Goal: Task Accomplishment & Management: Use online tool/utility

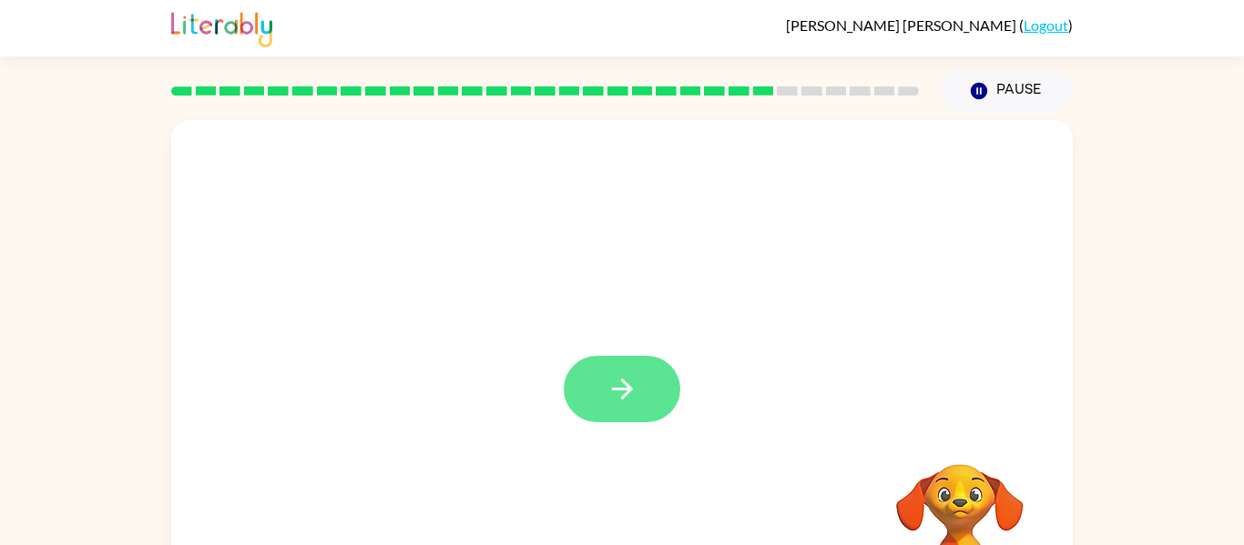
click at [659, 396] on button "button" at bounding box center [622, 389] width 117 height 66
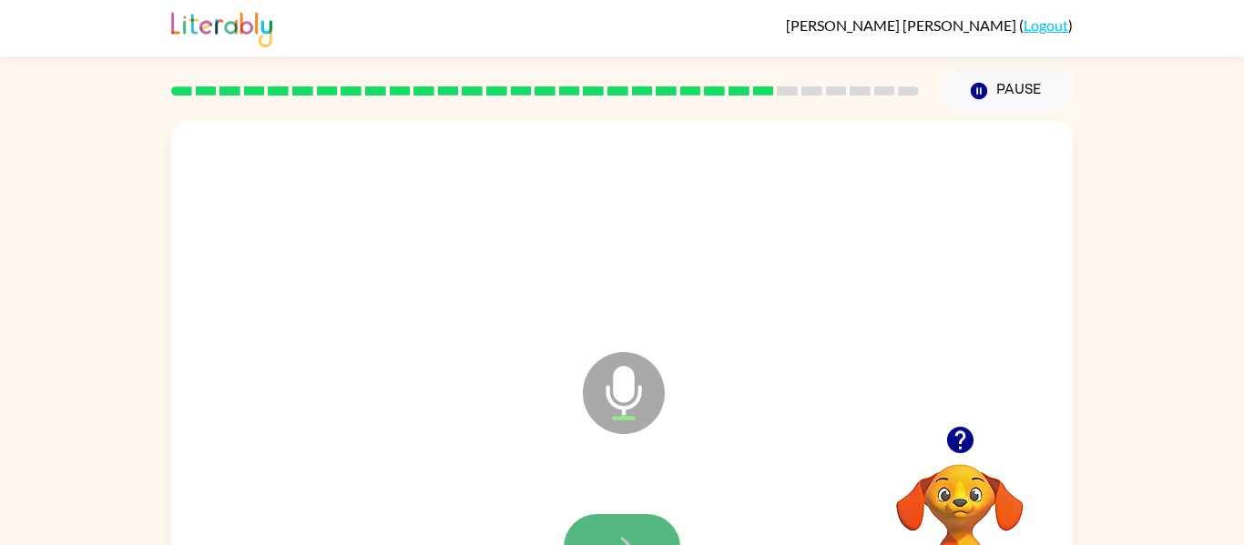
click at [639, 526] on button "button" at bounding box center [622, 547] width 117 height 66
click at [616, 530] on button "button" at bounding box center [622, 547] width 117 height 66
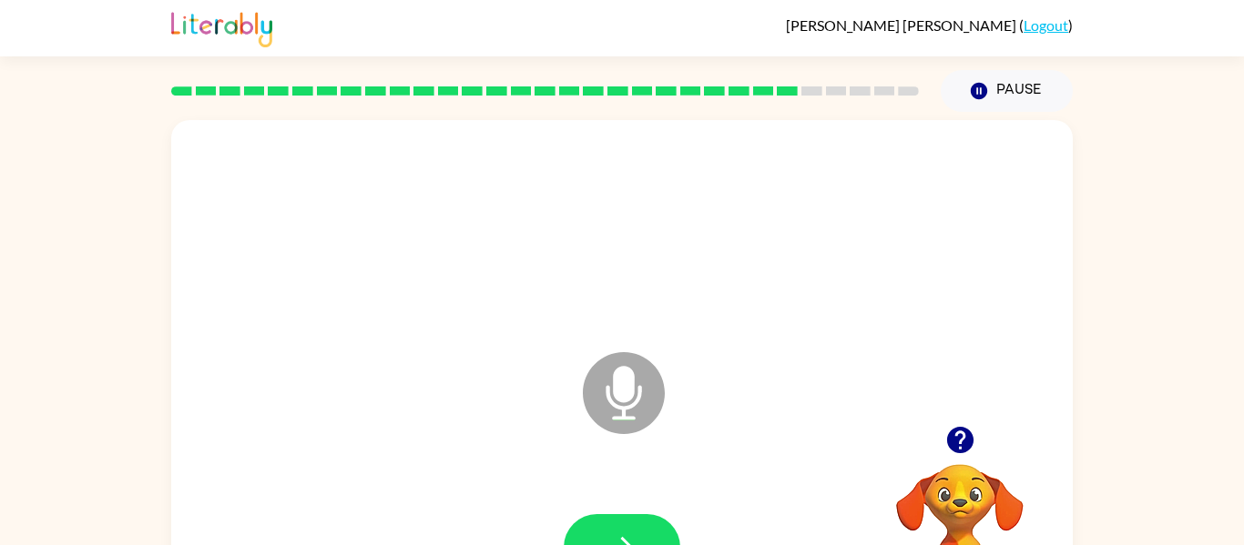
click at [616, 530] on button "button" at bounding box center [622, 547] width 117 height 66
click at [615, 529] on button "button" at bounding box center [622, 547] width 117 height 66
click at [954, 452] on icon "button" at bounding box center [959, 440] width 26 height 26
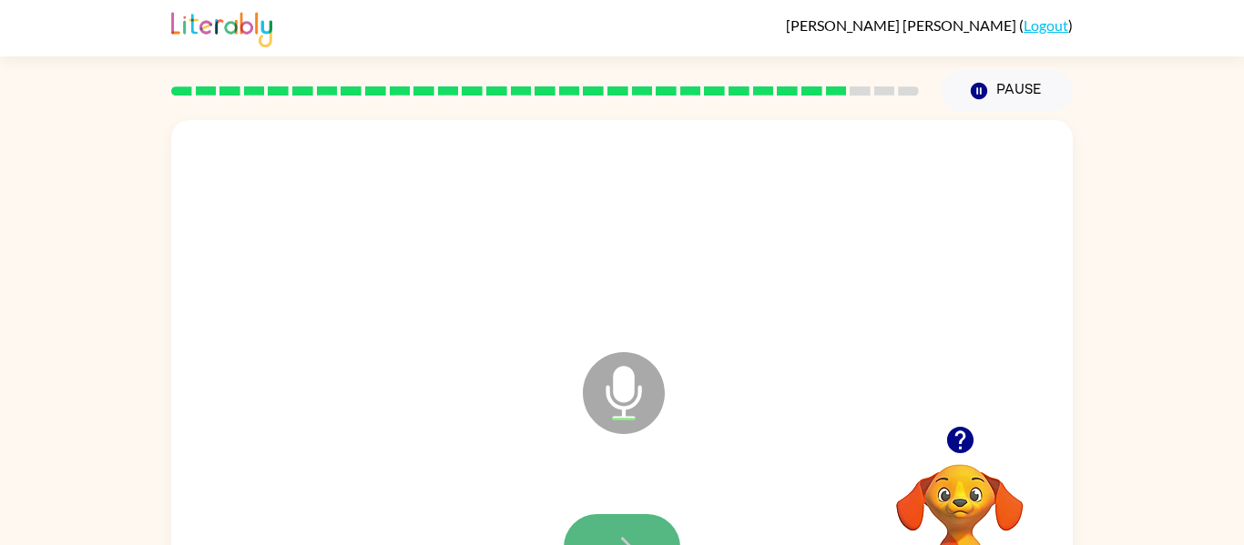
click at [575, 525] on button "button" at bounding box center [622, 547] width 117 height 66
click at [575, 524] on button "button" at bounding box center [622, 547] width 117 height 66
click at [580, 520] on button "button" at bounding box center [622, 547] width 117 height 66
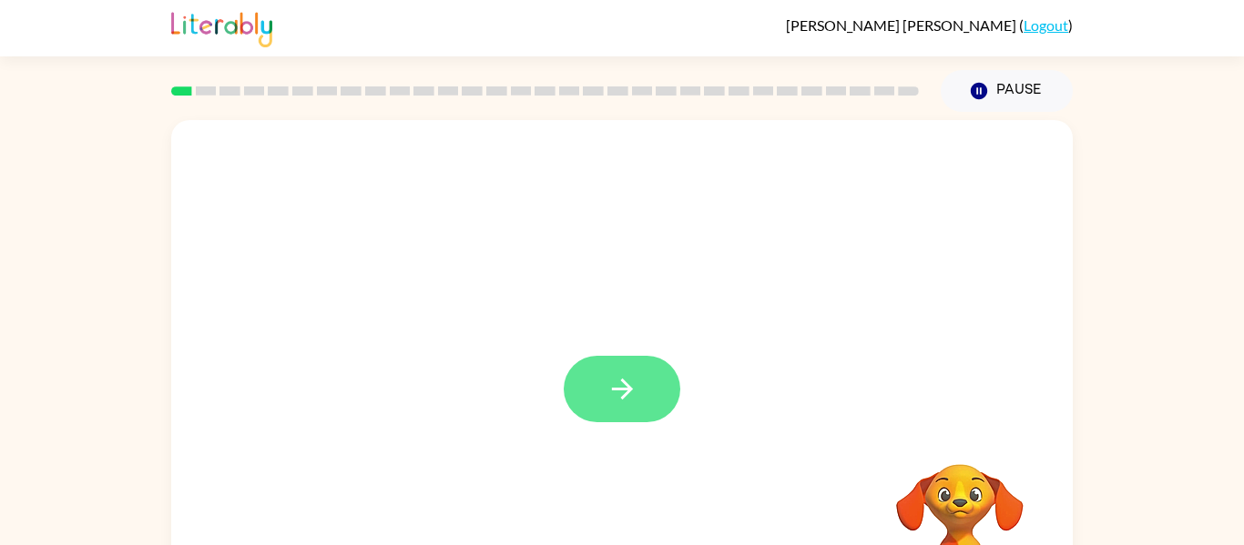
click at [585, 366] on button "button" at bounding box center [622, 389] width 117 height 66
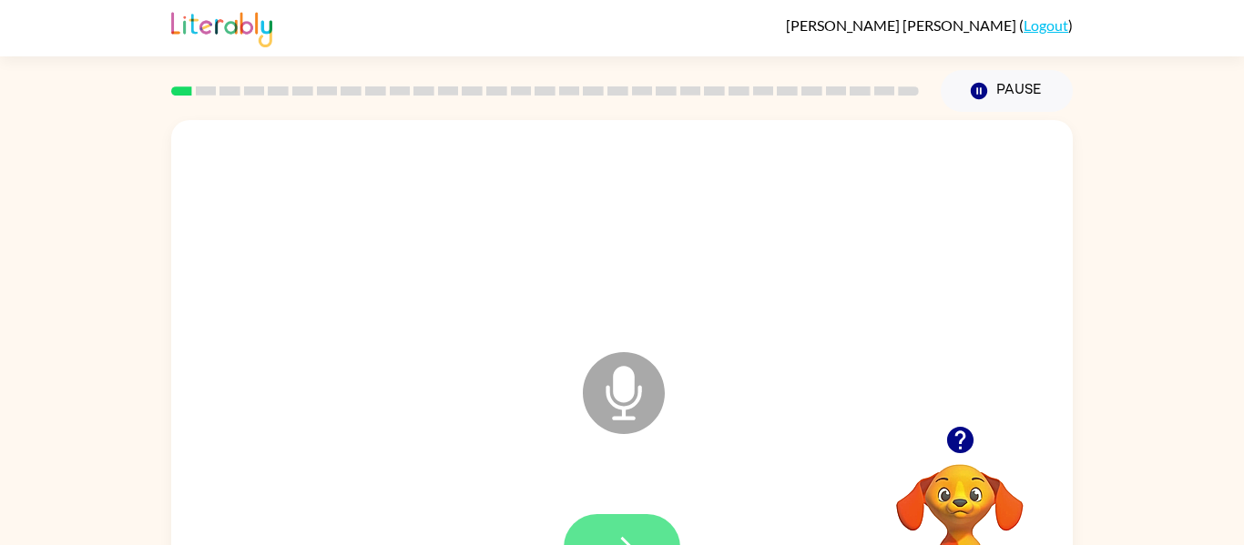
click at [632, 525] on button "button" at bounding box center [622, 547] width 117 height 66
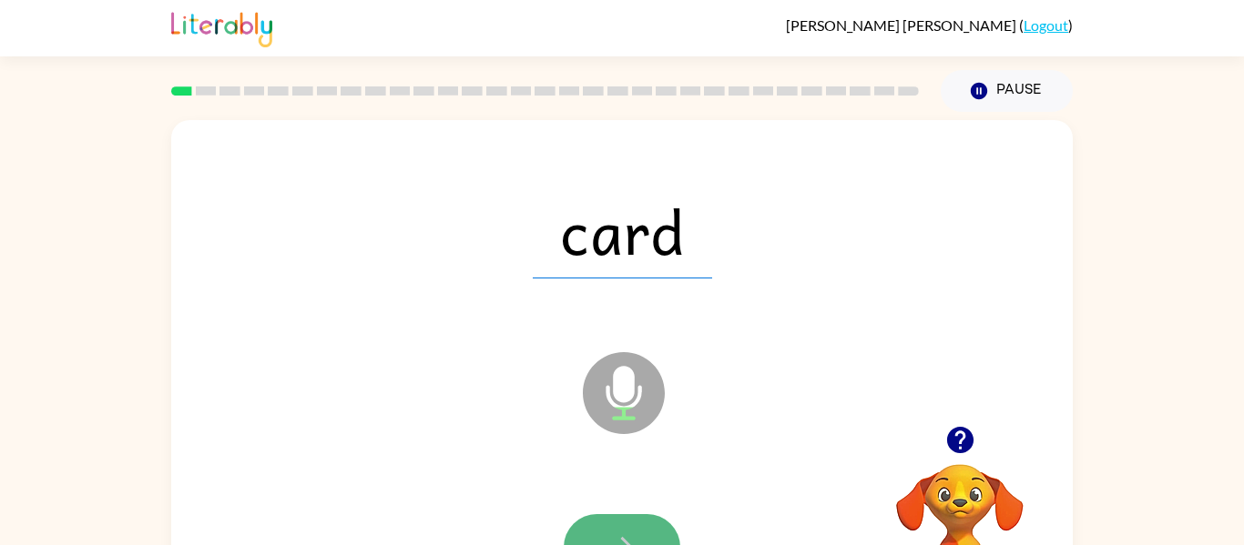
click at [595, 537] on button "button" at bounding box center [622, 547] width 117 height 66
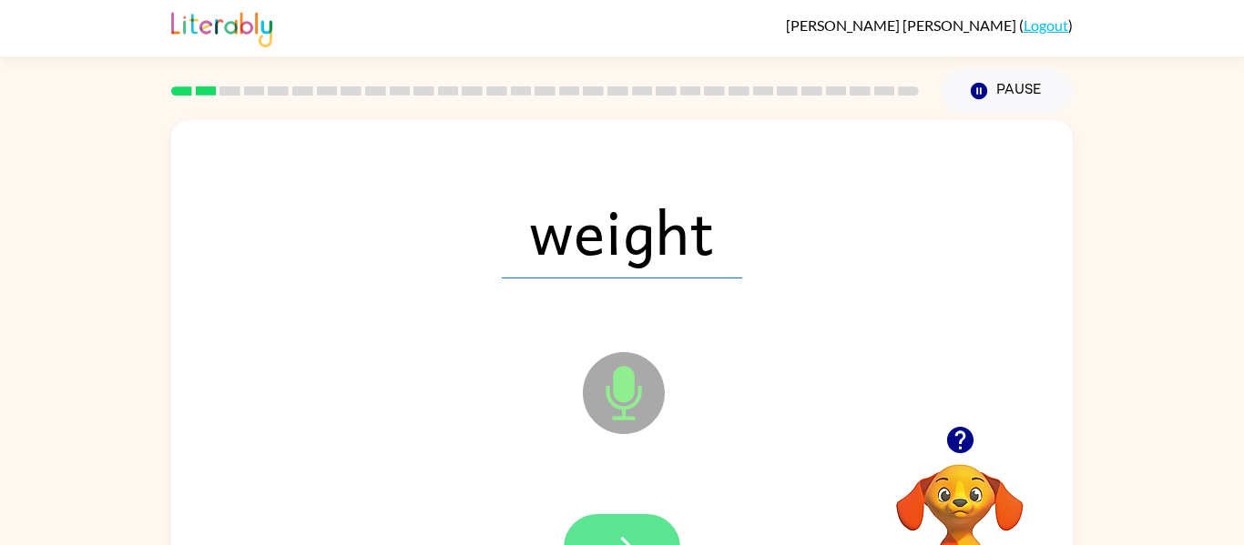
click at [597, 525] on button "button" at bounding box center [622, 547] width 117 height 66
click at [597, 524] on div at bounding box center [622, 547] width 117 height 66
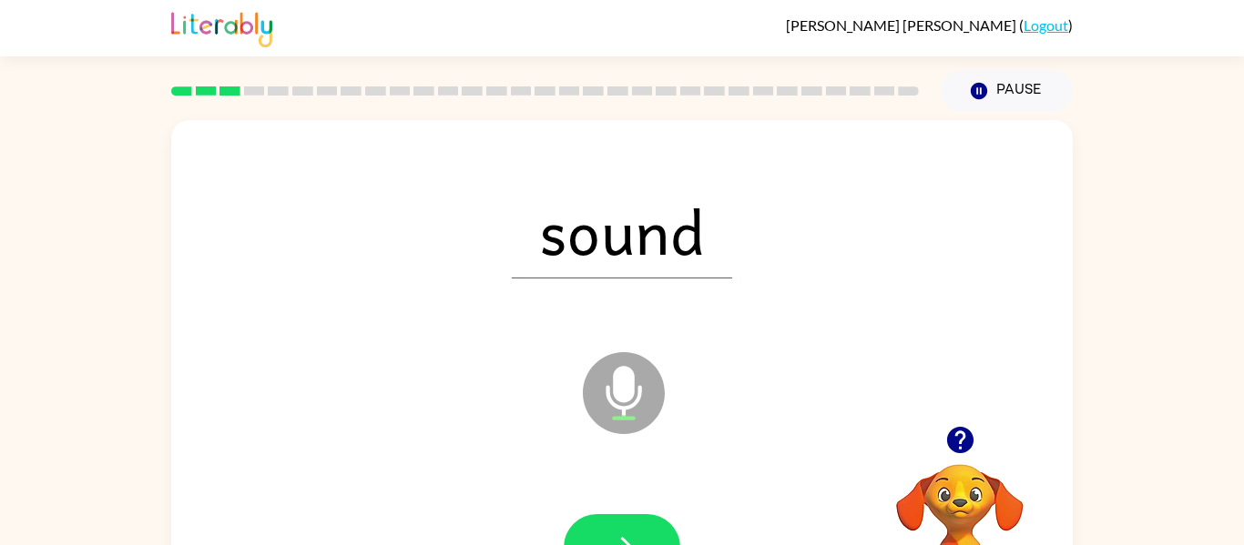
click at [597, 524] on button "button" at bounding box center [622, 547] width 117 height 66
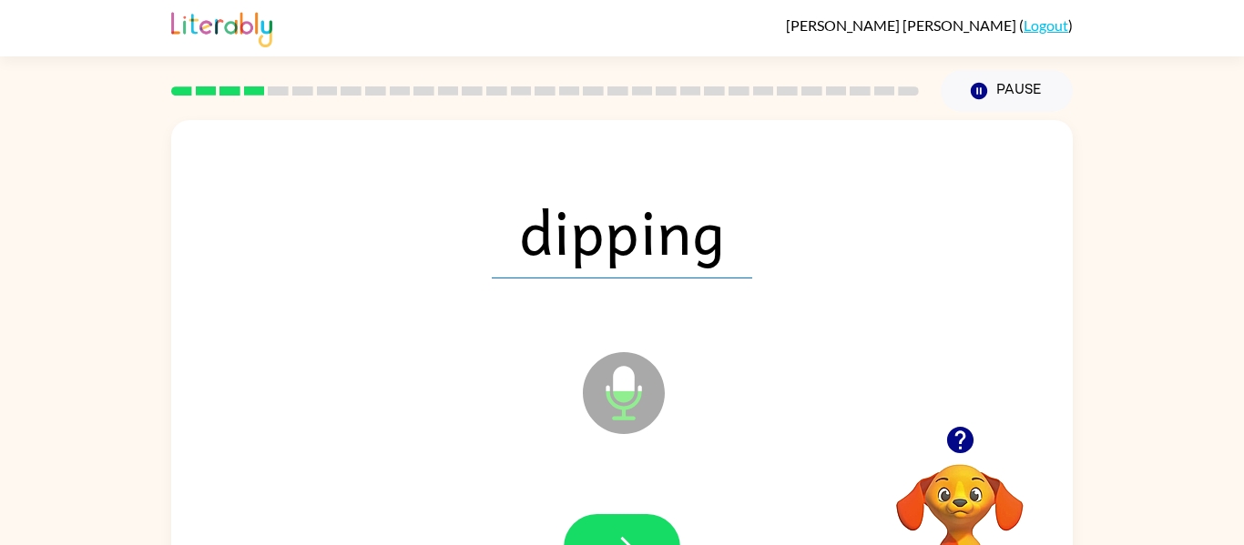
click at [597, 524] on button "button" at bounding box center [622, 547] width 117 height 66
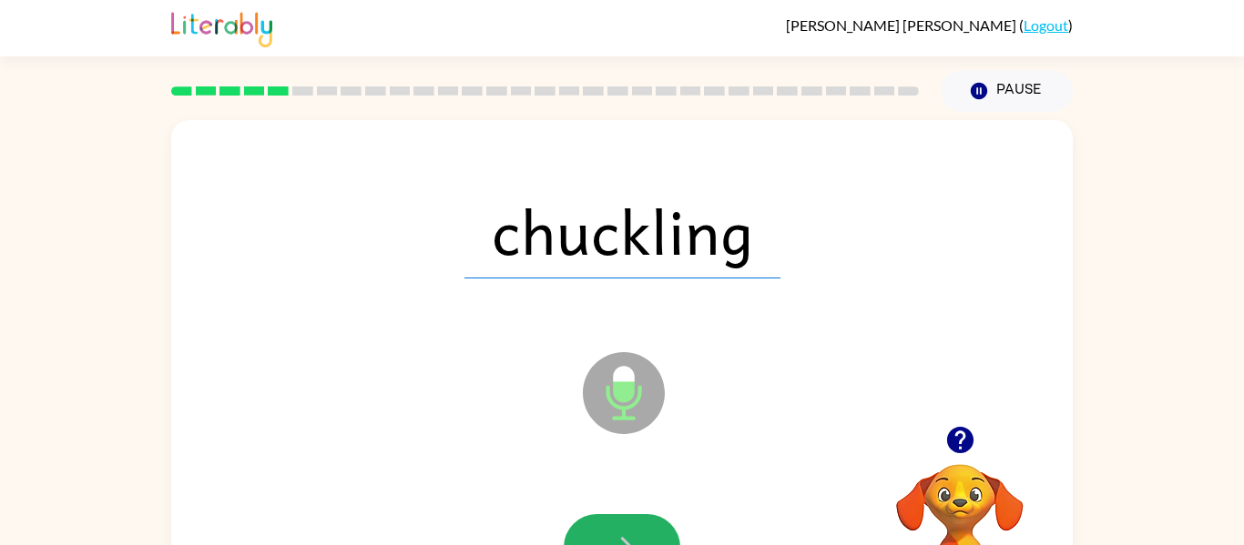
click at [597, 524] on button "button" at bounding box center [622, 547] width 117 height 66
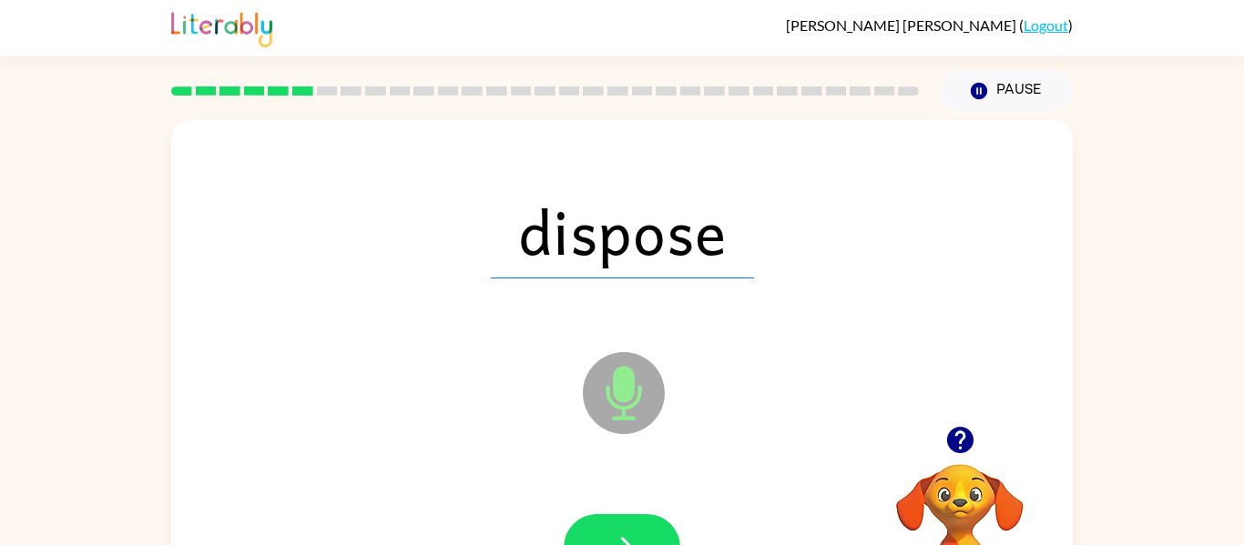
click at [597, 524] on button "button" at bounding box center [622, 547] width 117 height 66
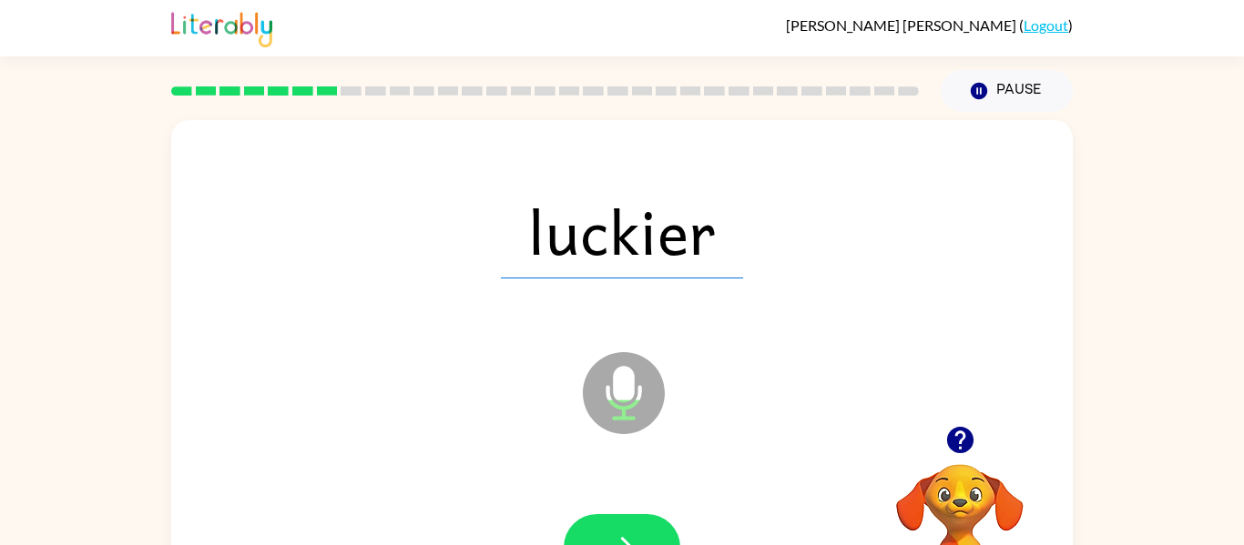
click at [597, 524] on button "button" at bounding box center [622, 547] width 117 height 66
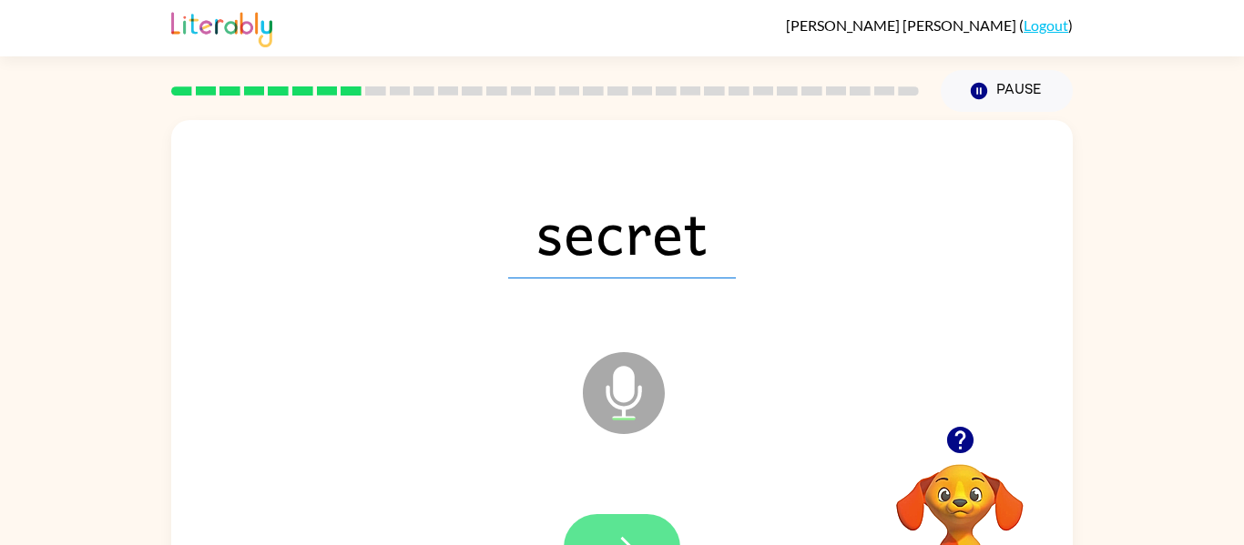
click at [598, 524] on button "button" at bounding box center [622, 547] width 117 height 66
click at [627, 528] on button "button" at bounding box center [622, 547] width 117 height 66
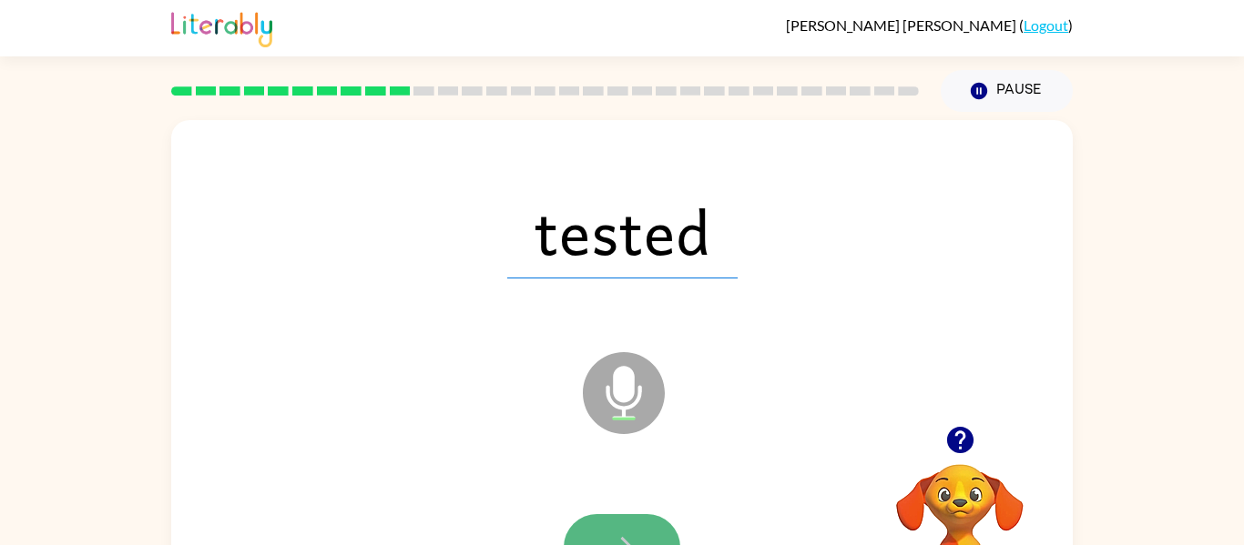
click at [620, 538] on icon "button" at bounding box center [621, 547] width 21 height 21
click at [619, 540] on icon "button" at bounding box center [622, 548] width 32 height 32
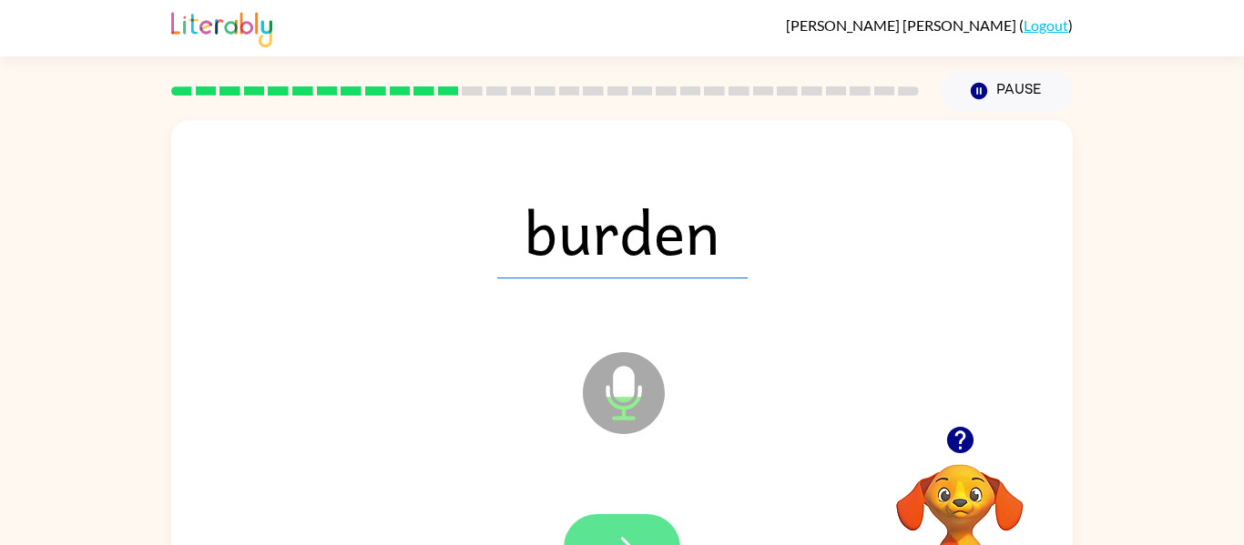
click at [585, 532] on button "button" at bounding box center [622, 547] width 117 height 66
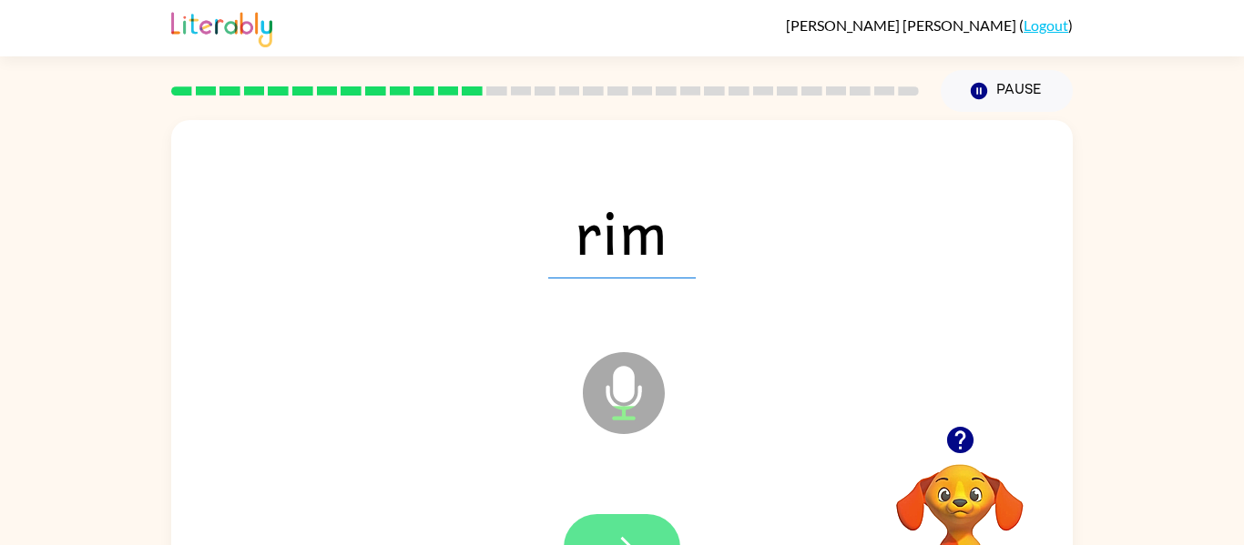
click at [585, 534] on button "button" at bounding box center [622, 547] width 117 height 66
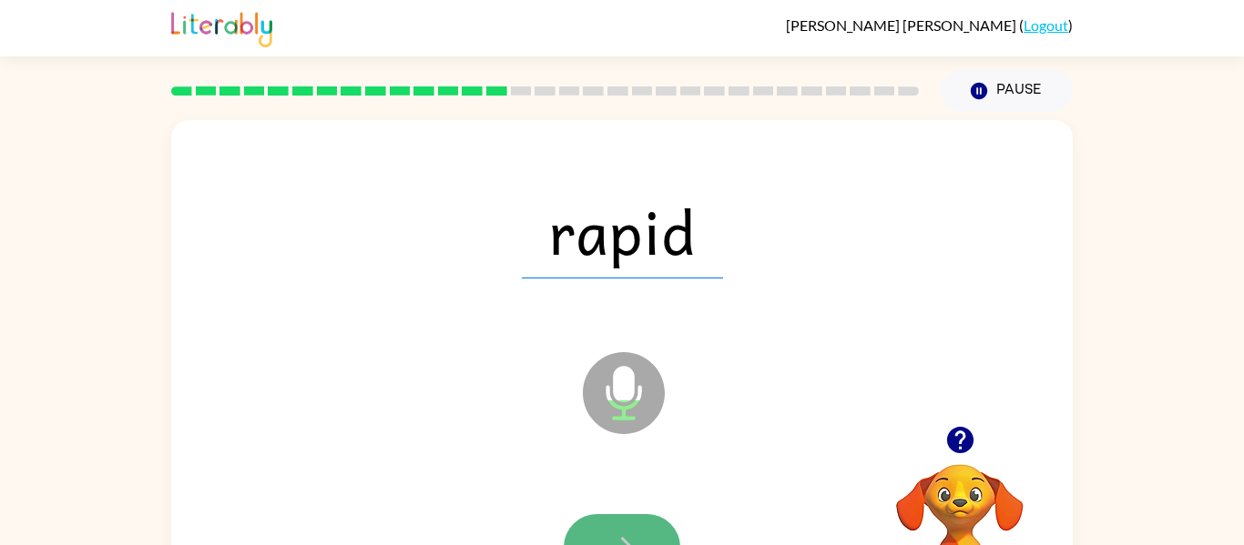
click at [581, 529] on button "button" at bounding box center [622, 547] width 117 height 66
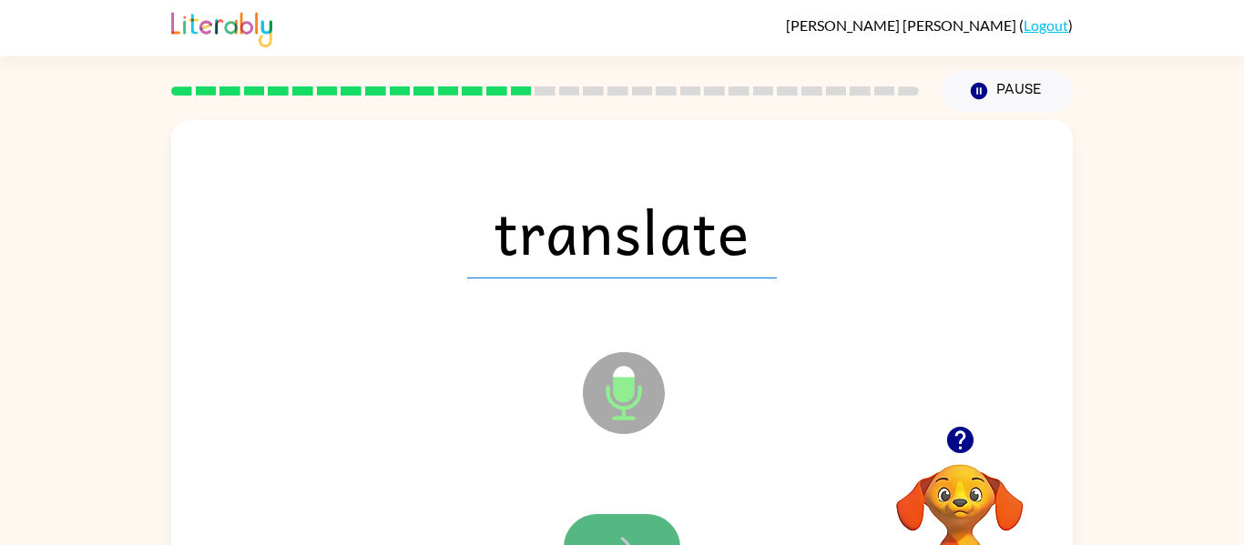
click at [580, 526] on button "button" at bounding box center [622, 547] width 117 height 66
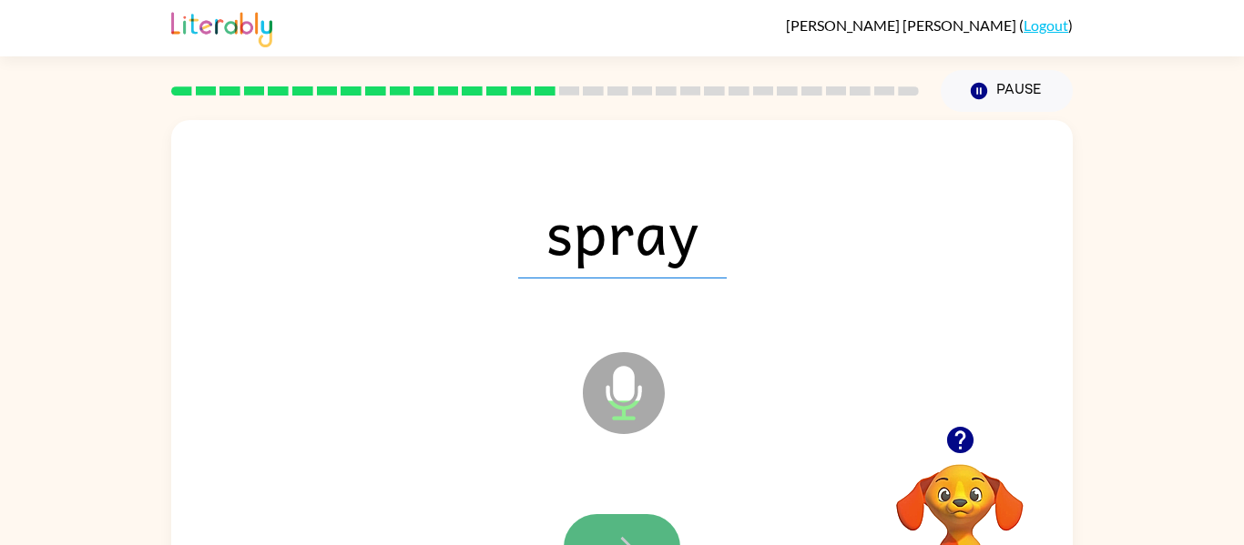
click at [581, 526] on button "button" at bounding box center [622, 547] width 117 height 66
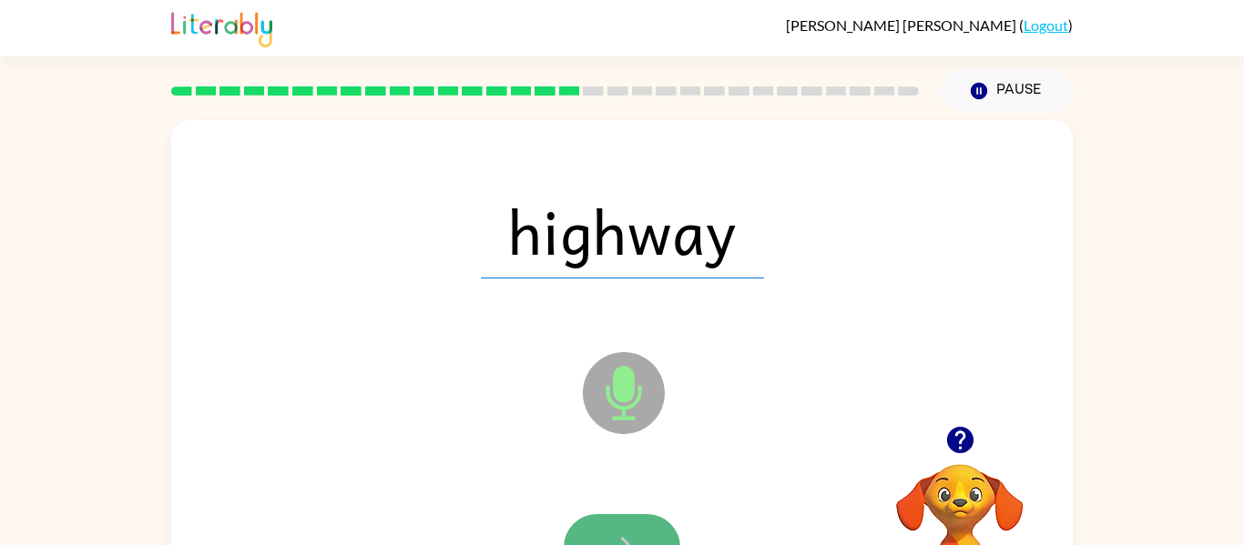
click at [581, 526] on button "button" at bounding box center [622, 547] width 117 height 66
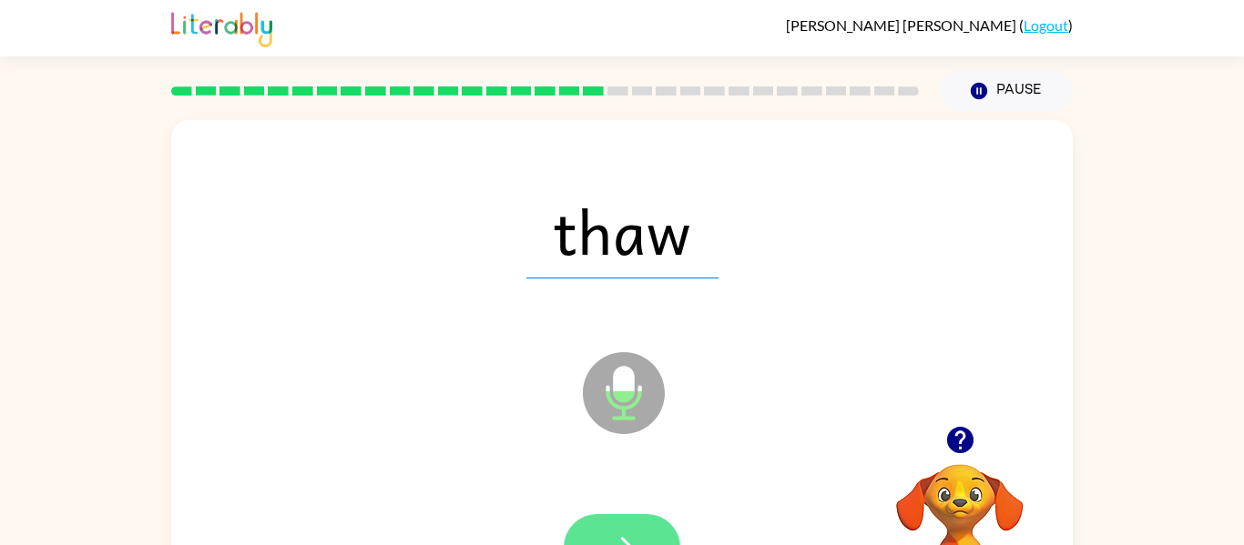
click at [581, 524] on button "button" at bounding box center [622, 547] width 117 height 66
click at [580, 524] on button "button" at bounding box center [622, 547] width 117 height 66
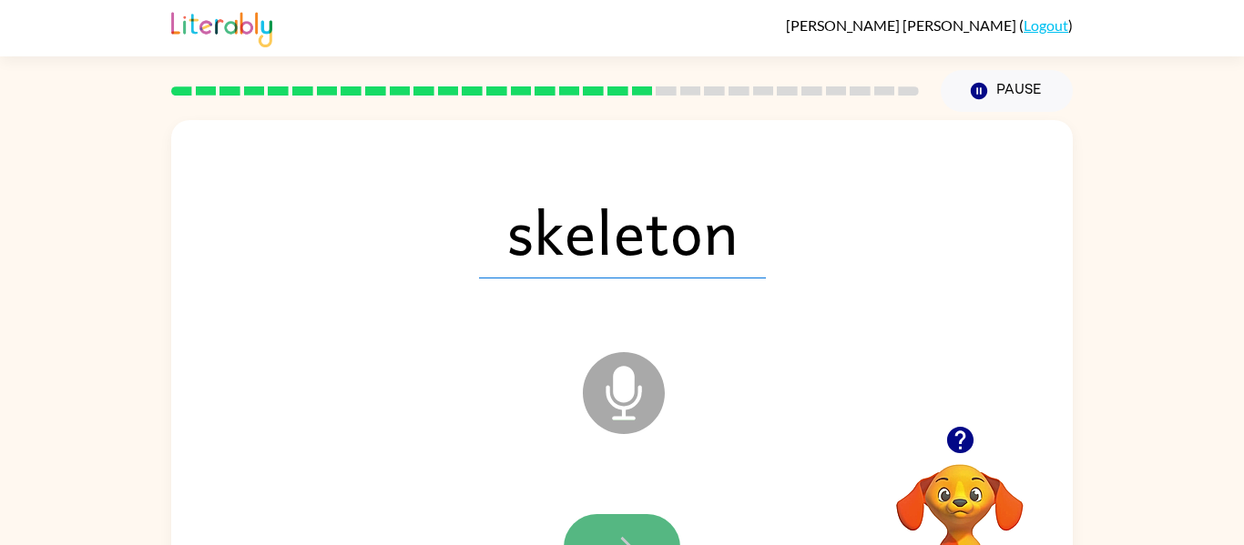
click at [580, 524] on button "button" at bounding box center [622, 547] width 117 height 66
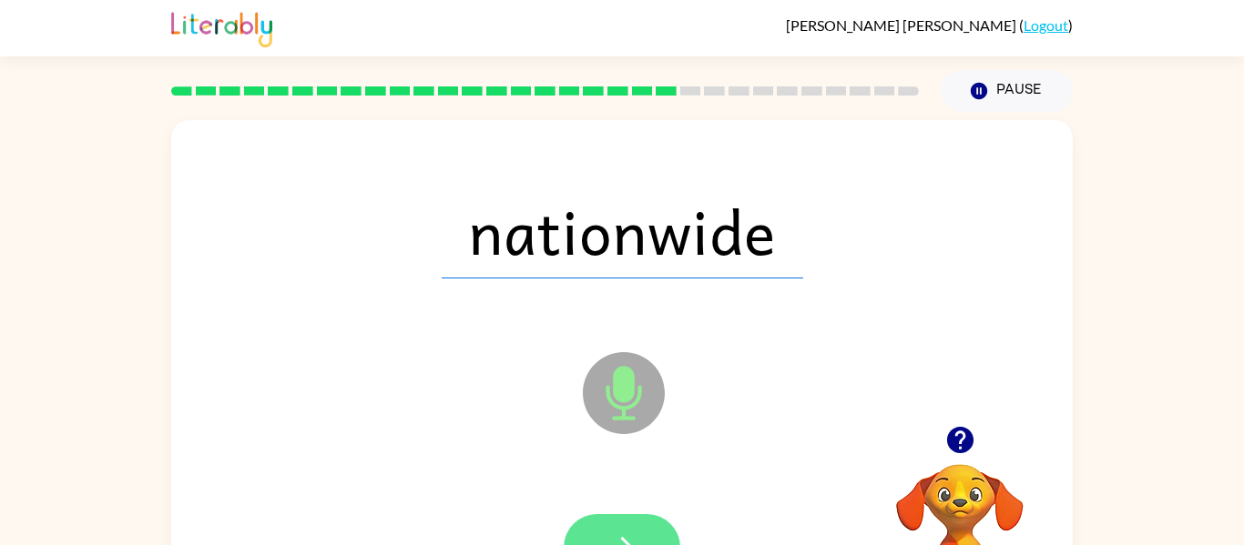
click at [580, 524] on button "button" at bounding box center [622, 547] width 117 height 66
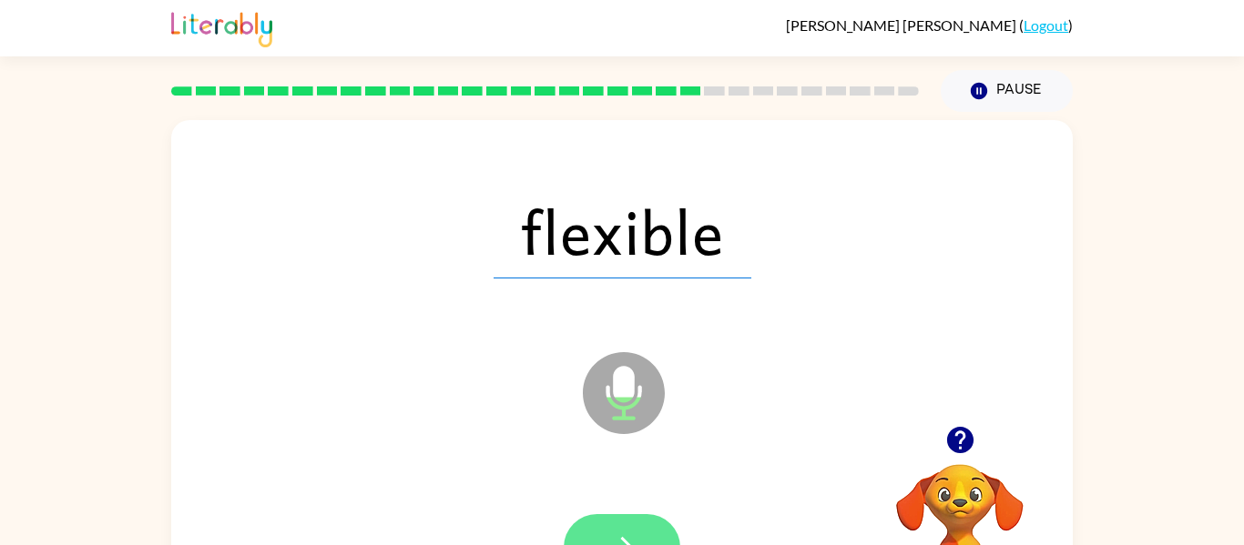
click at [582, 526] on button "button" at bounding box center [622, 547] width 117 height 66
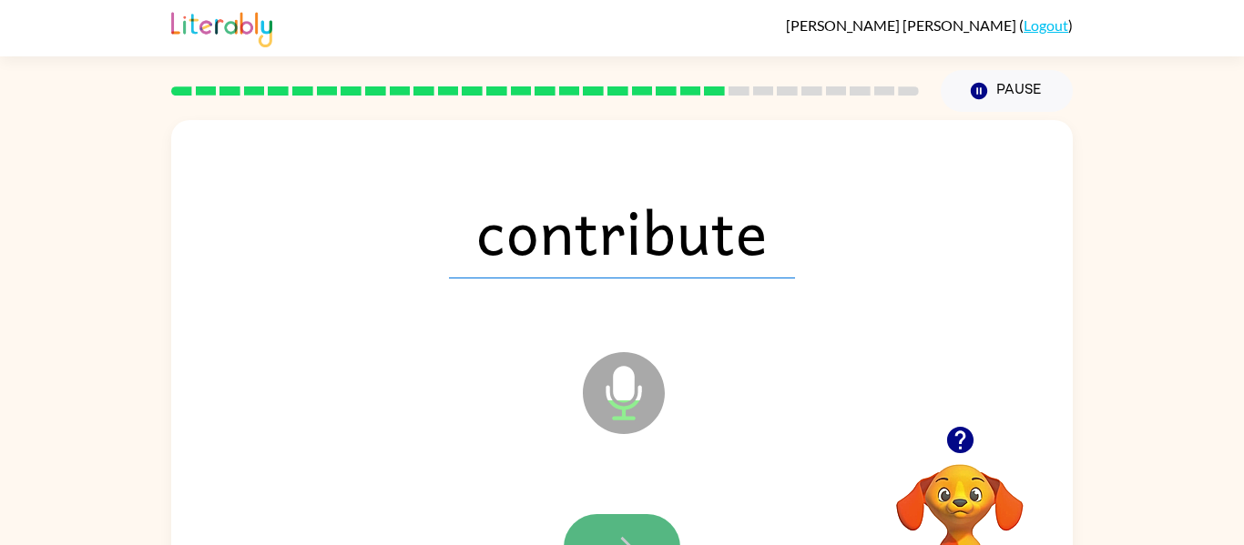
click at [582, 524] on button "button" at bounding box center [622, 547] width 117 height 66
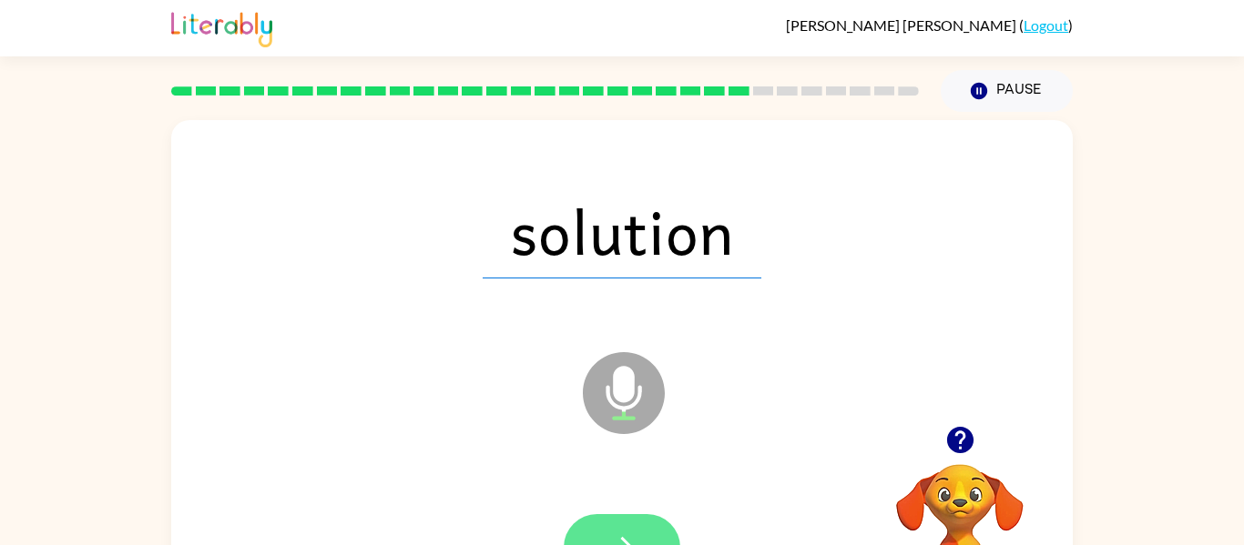
click at [582, 524] on button "button" at bounding box center [622, 547] width 117 height 66
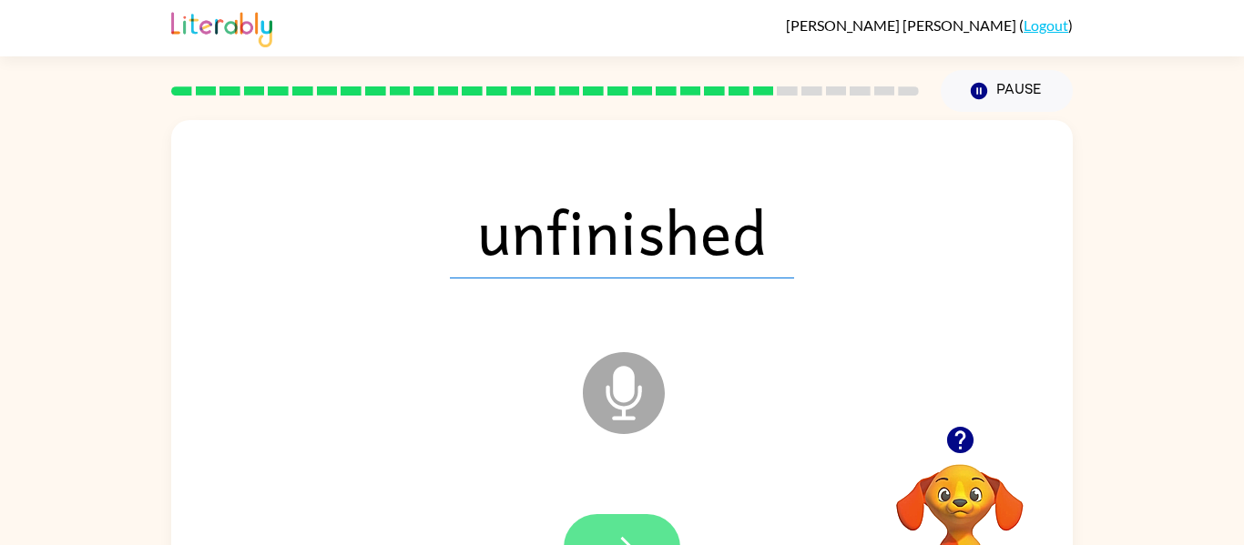
click at [582, 522] on button "button" at bounding box center [622, 547] width 117 height 66
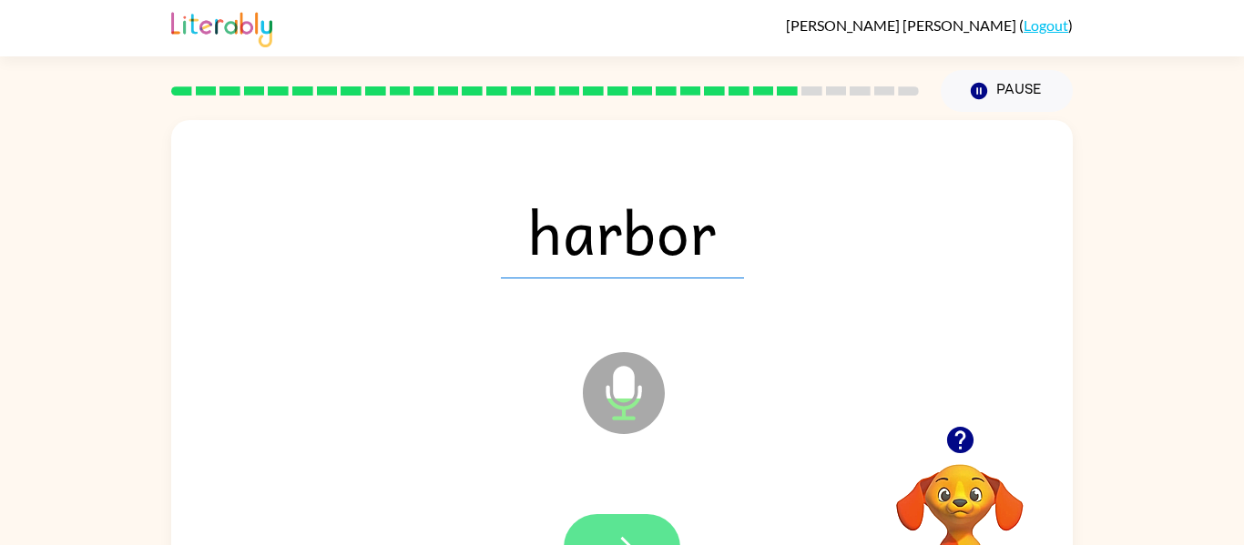
click at [581, 517] on button "button" at bounding box center [622, 547] width 117 height 66
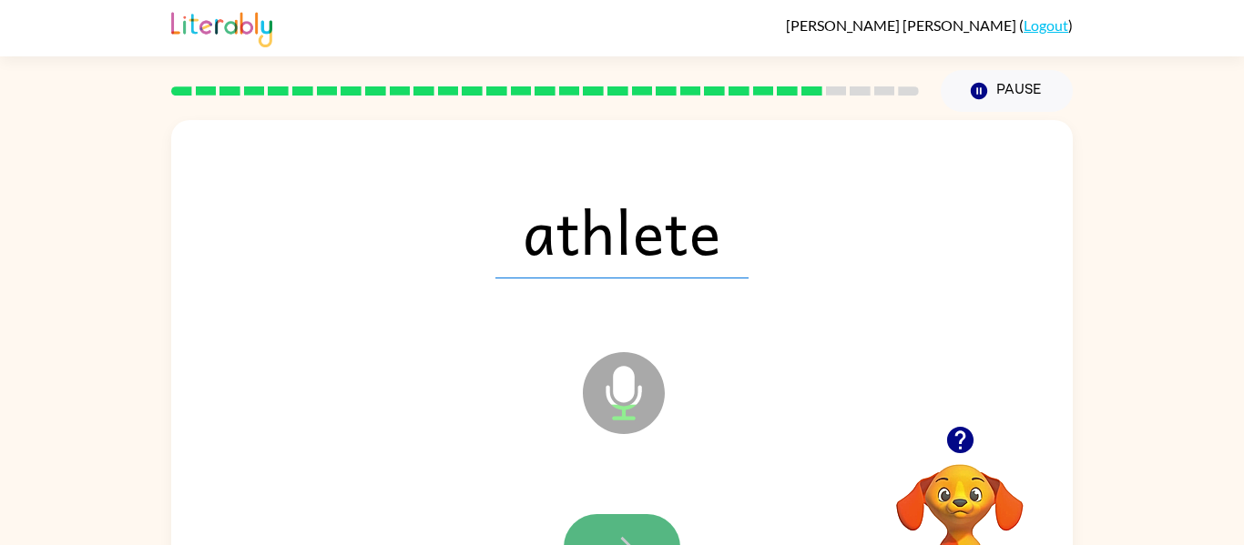
click at [581, 517] on button "button" at bounding box center [622, 547] width 117 height 66
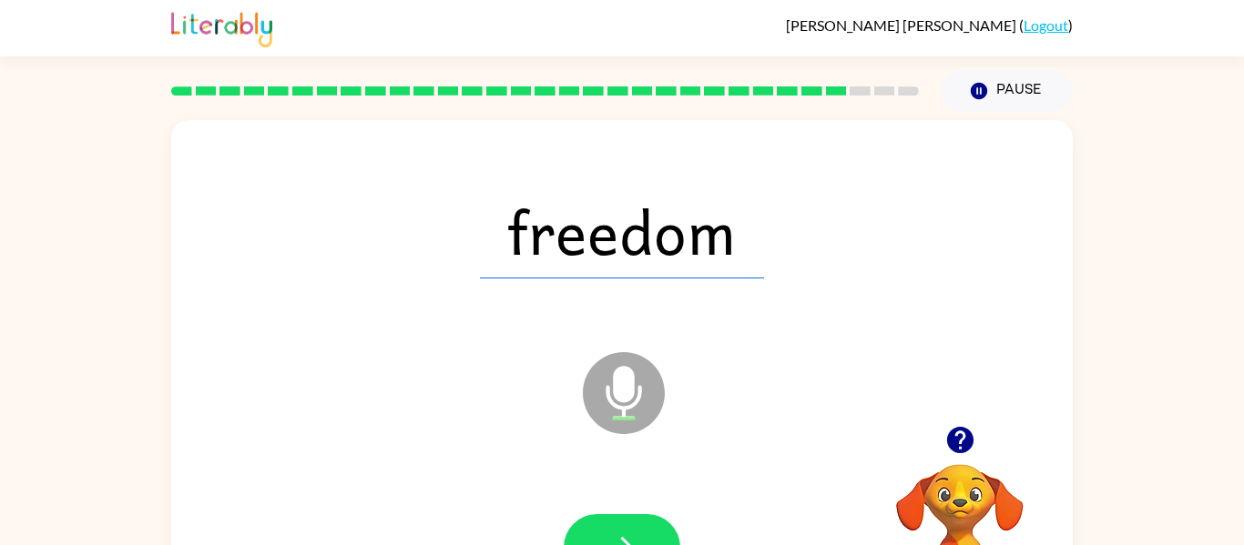
click at [581, 515] on div at bounding box center [622, 547] width 117 height 66
click at [608, 521] on button "button" at bounding box center [622, 547] width 117 height 66
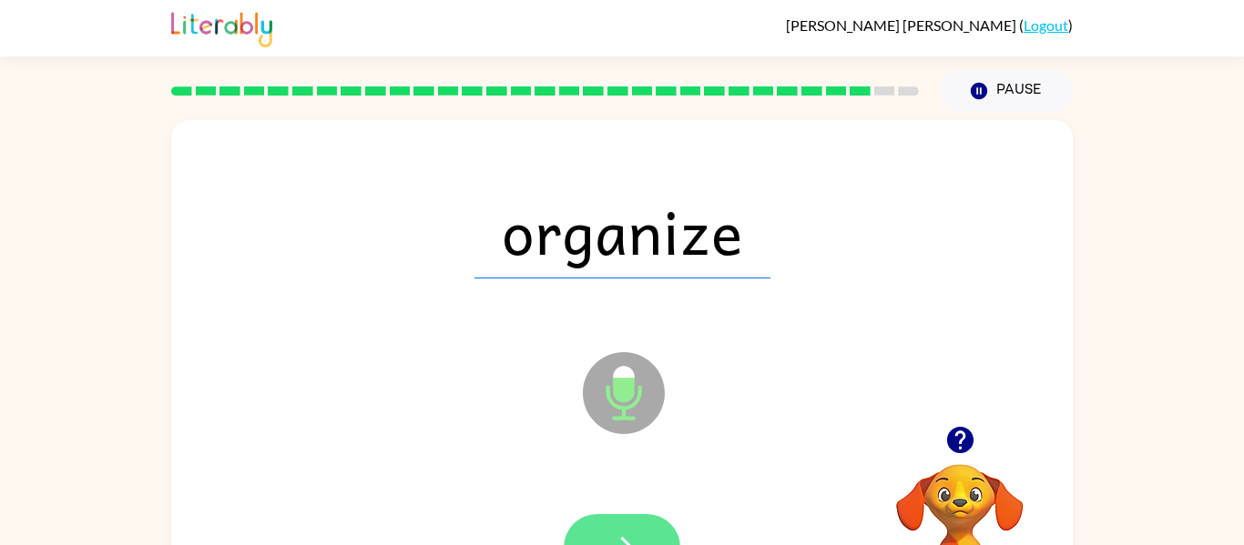
click at [609, 532] on icon "button" at bounding box center [622, 548] width 32 height 32
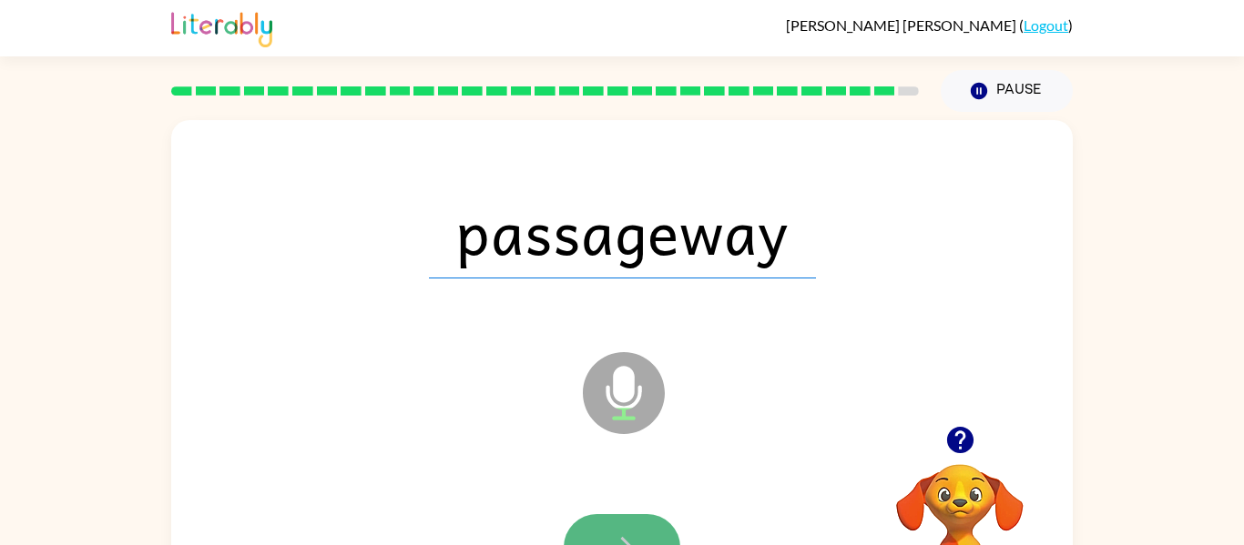
click at [607, 532] on icon "button" at bounding box center [622, 548] width 32 height 32
